Goal: Complete application form

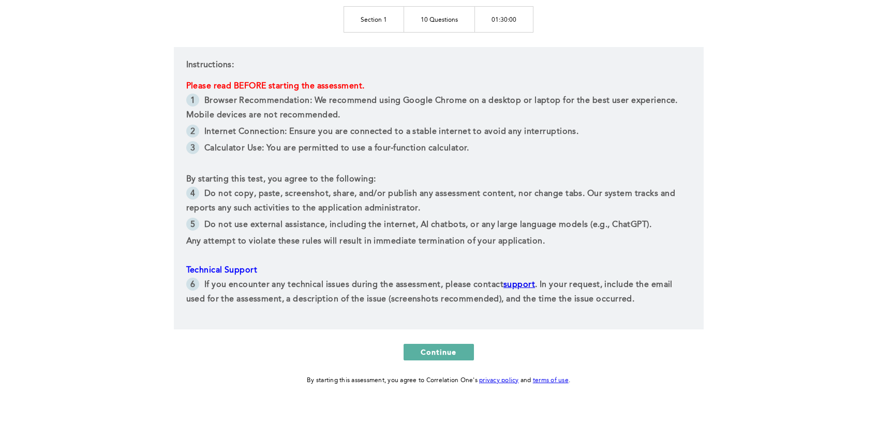
scroll to position [171, 0]
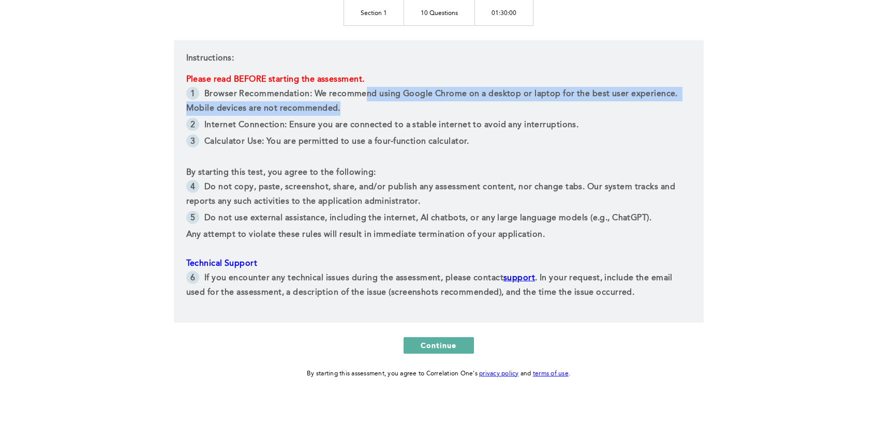
drag, startPoint x: 366, startPoint y: 91, endPoint x: 572, endPoint y: 106, distance: 206.1
click at [572, 106] on li "Browser Recommendation: We recommend using Google Chrome on a desktop or laptop…" at bounding box center [438, 102] width 505 height 31
drag, startPoint x: 189, startPoint y: 95, endPoint x: 347, endPoint y: 111, distance: 158.1
click at [347, 111] on li "Browser Recommendation: We recommend using Google Chrome on a desktop or laptop…" at bounding box center [438, 102] width 505 height 31
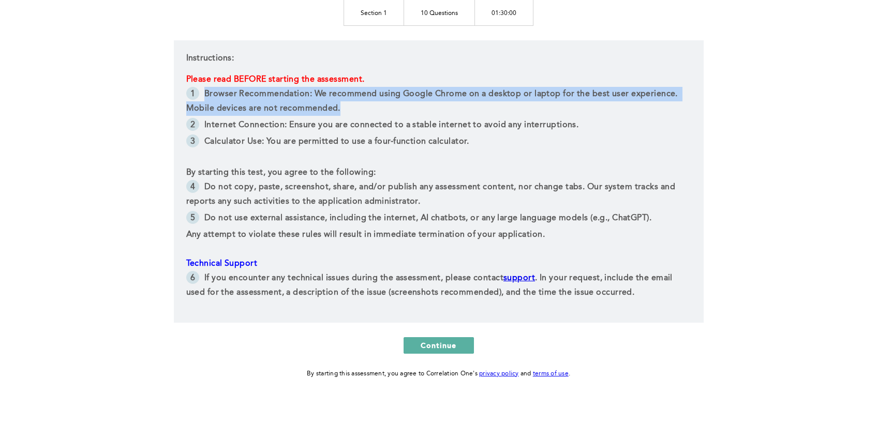
click at [347, 111] on li "Browser Recommendation: We recommend using Google Chrome on a desktop or laptop…" at bounding box center [438, 102] width 505 height 31
drag, startPoint x: 345, startPoint y: 110, endPoint x: 177, endPoint y: 92, distance: 169.2
click at [177, 92] on div "Instructions: Please read BEFORE starting the assessment. Browser Recommendatio…" at bounding box center [439, 181] width 530 height 283
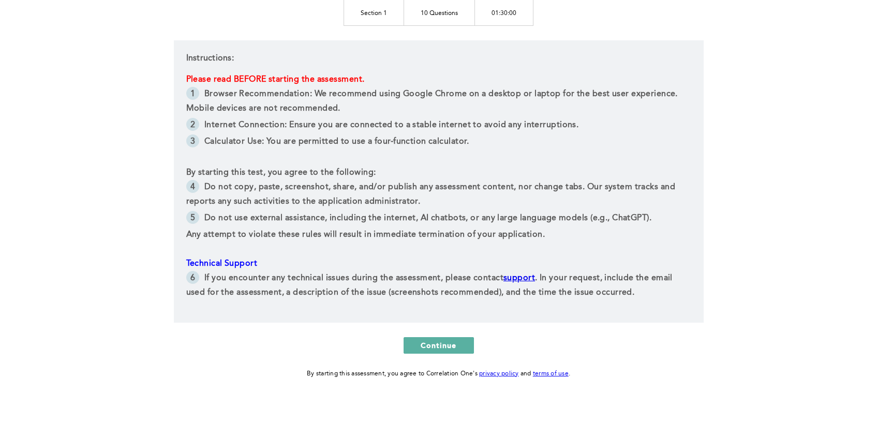
click at [225, 82] on span "Please read BEFORE starting the assessment." at bounding box center [275, 80] width 179 height 8
click at [443, 349] on span "Continue" at bounding box center [439, 346] width 36 height 10
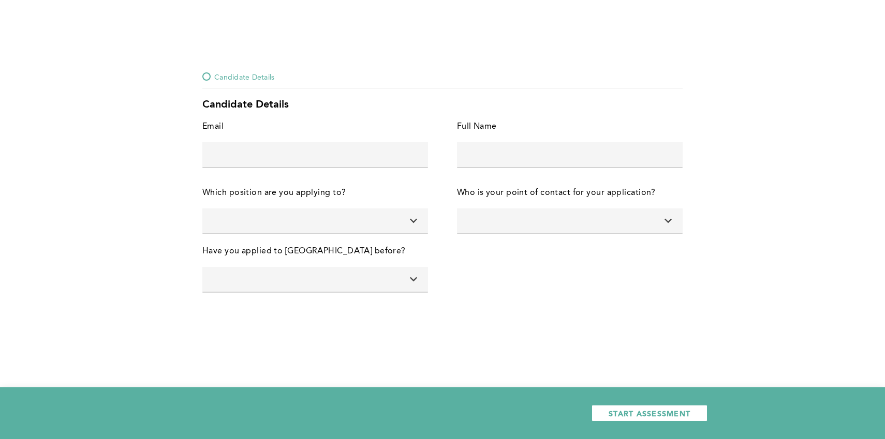
click at [322, 156] on input "text" at bounding box center [315, 154] width 226 height 25
type input "[EMAIL_ADDRESS][DOMAIN_NAME]"
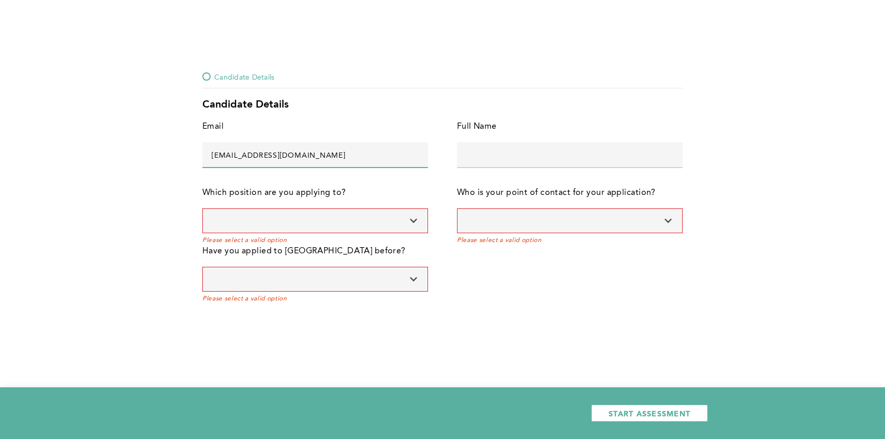
click at [528, 147] on input "text" at bounding box center [570, 154] width 226 height 25
click at [497, 159] on input "Efe [PERSON_NAME]" at bounding box center [570, 154] width 226 height 25
type input "Efe [PERSON_NAME]"
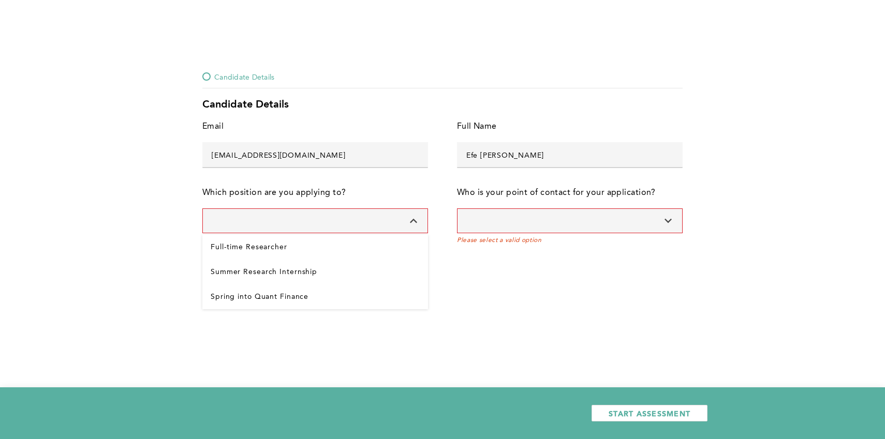
click at [336, 219] on input at bounding box center [315, 221] width 226 height 25
click at [310, 268] on Internship "Summer Research Internship" at bounding box center [315, 272] width 226 height 25
type input "Summer Research Internship"
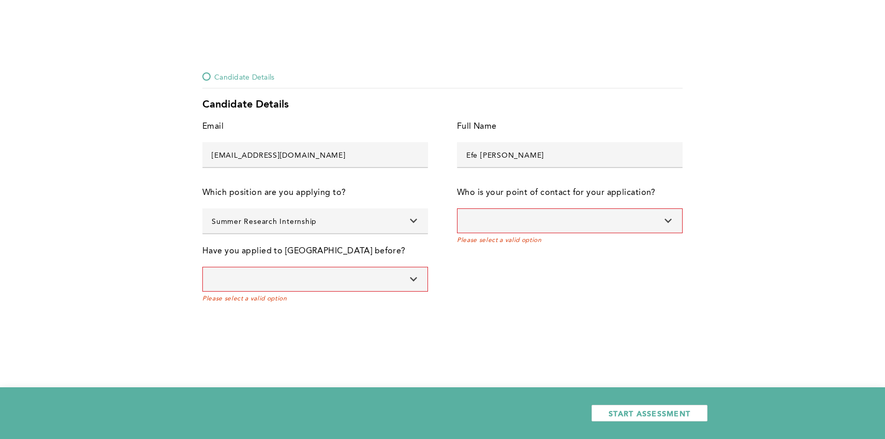
click at [512, 209] on input at bounding box center [570, 221] width 226 height 25
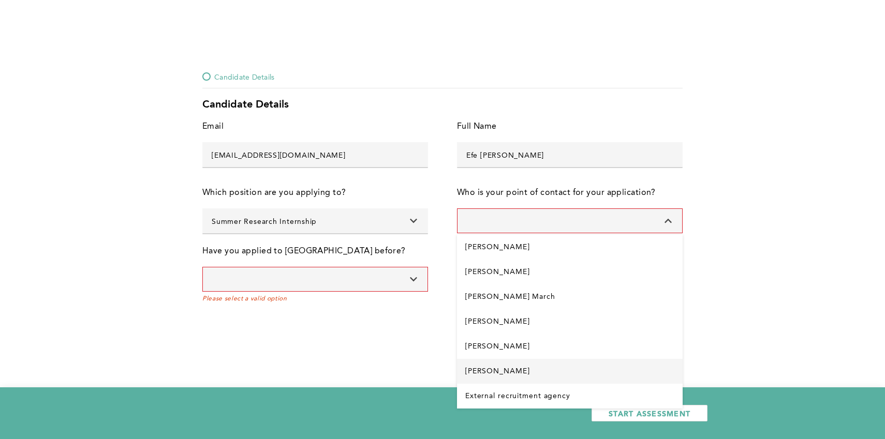
click at [492, 367] on Fox "[PERSON_NAME]" at bounding box center [570, 371] width 226 height 25
type input "[PERSON_NAME]"
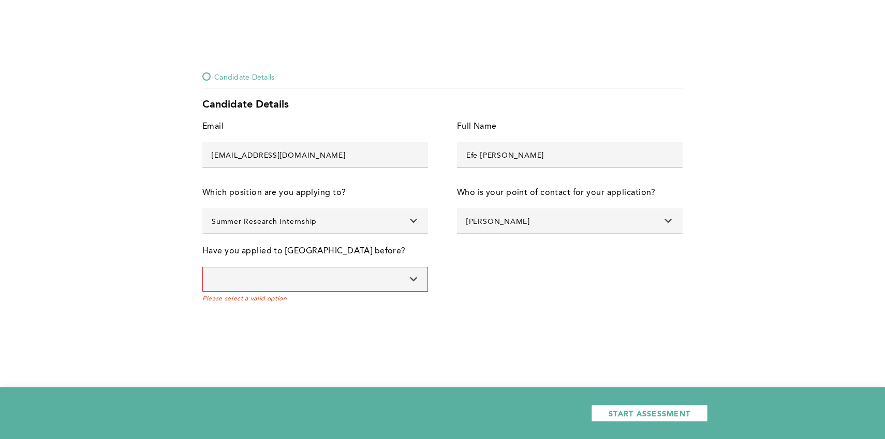
click at [350, 280] on input at bounding box center [315, 279] width 226 height 25
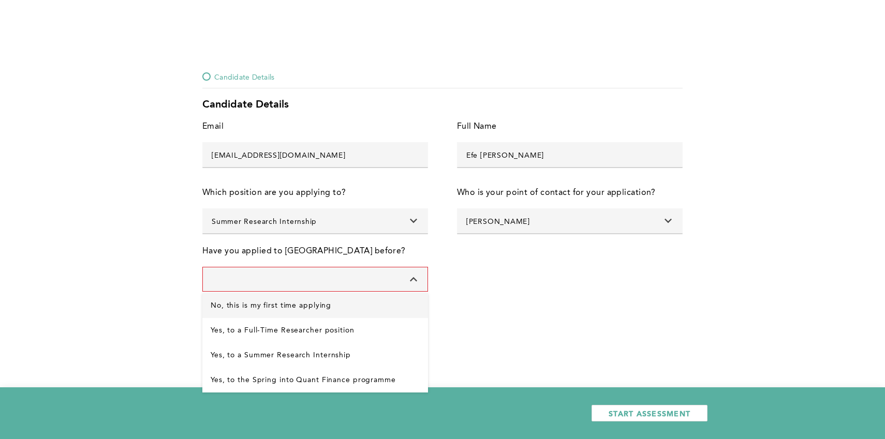
click at [341, 303] on applying "No, this is my first time applying" at bounding box center [315, 306] width 226 height 25
type input "No, this is my first time applying"
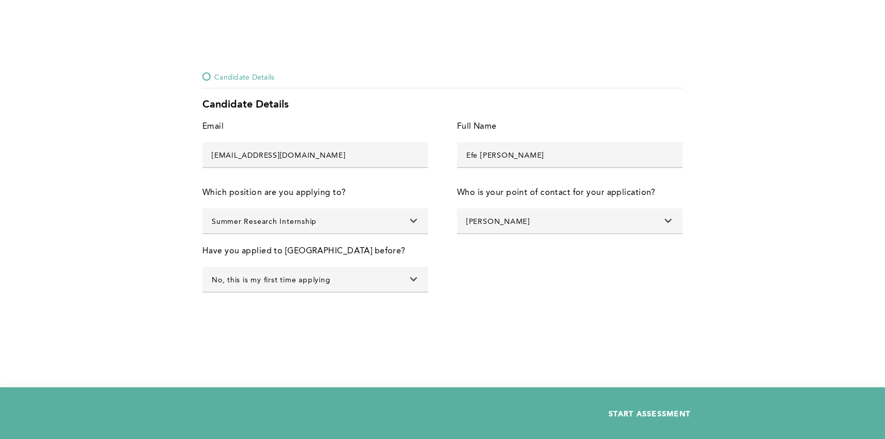
click at [629, 413] on span "START ASSESSMENT" at bounding box center [650, 414] width 82 height 10
